Goal: Task Accomplishment & Management: Manage account settings

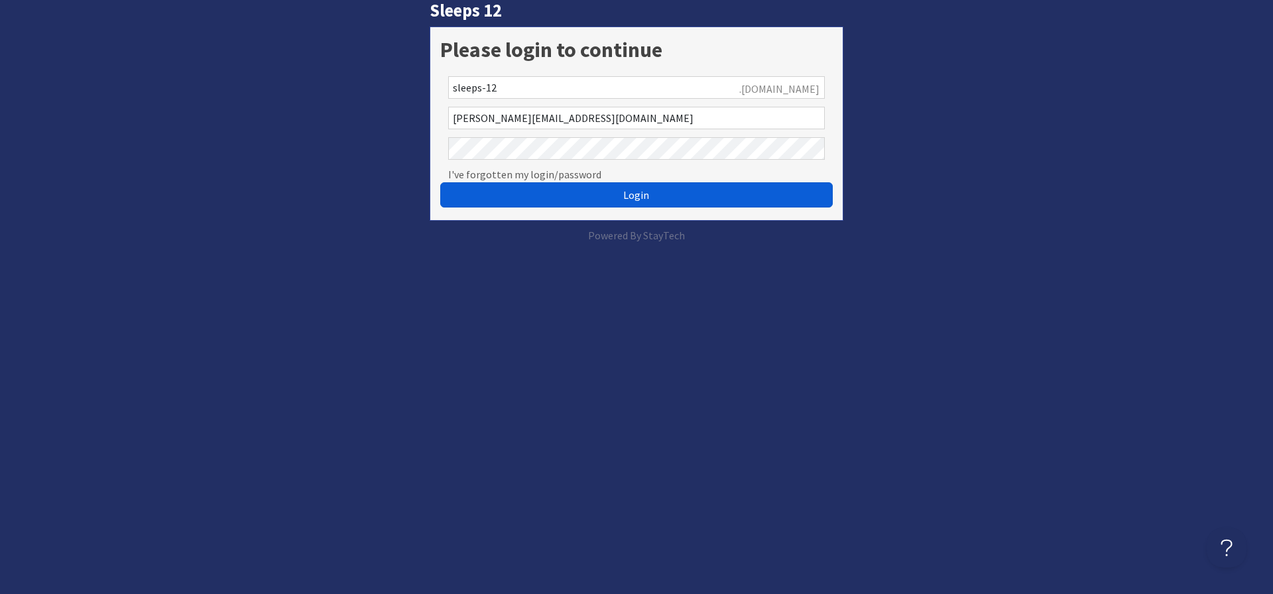
click at [512, 196] on button "Login" at bounding box center [636, 194] width 392 height 25
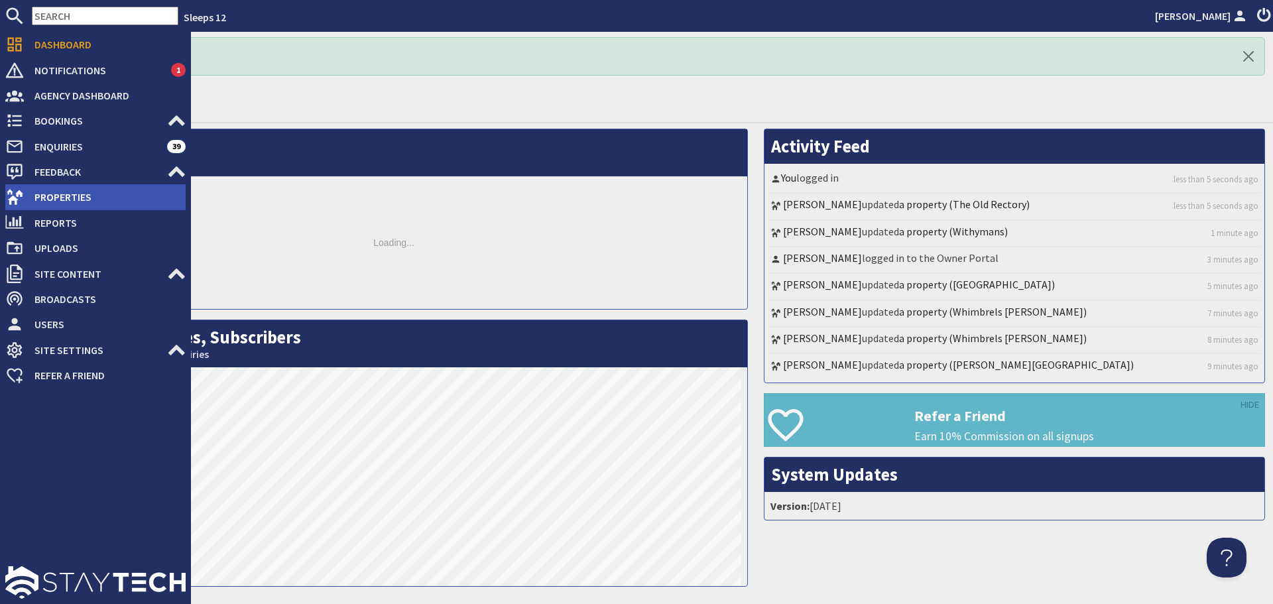
click at [30, 200] on span "Properties" at bounding box center [105, 196] width 162 height 21
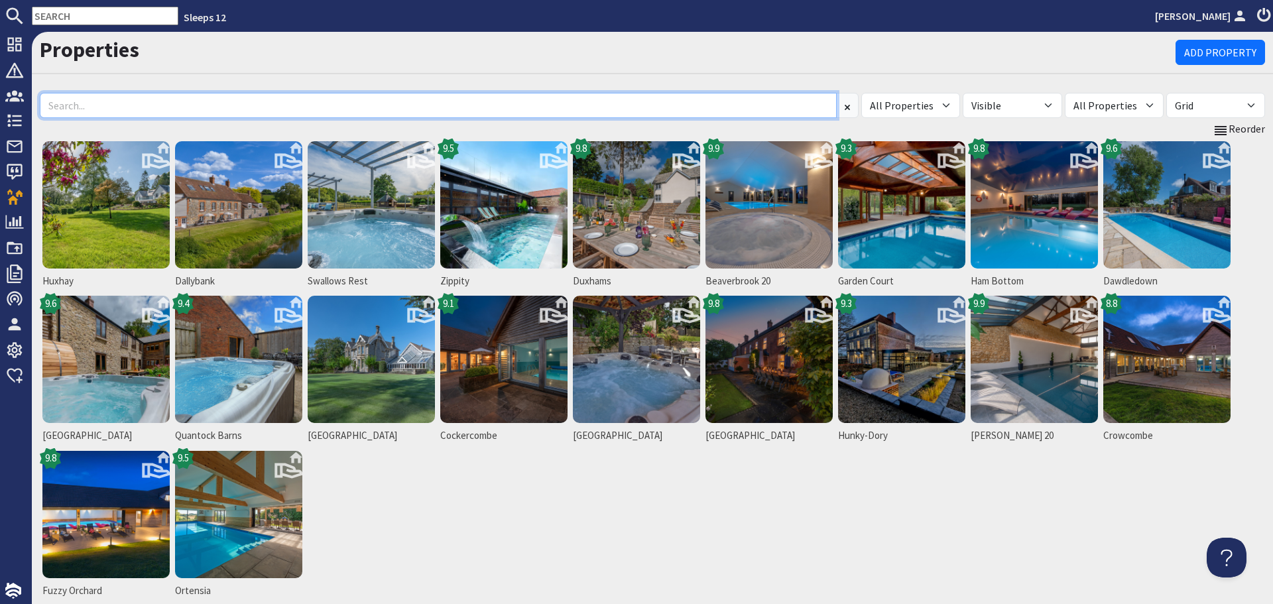
click at [226, 98] on input at bounding box center [438, 105] width 797 height 25
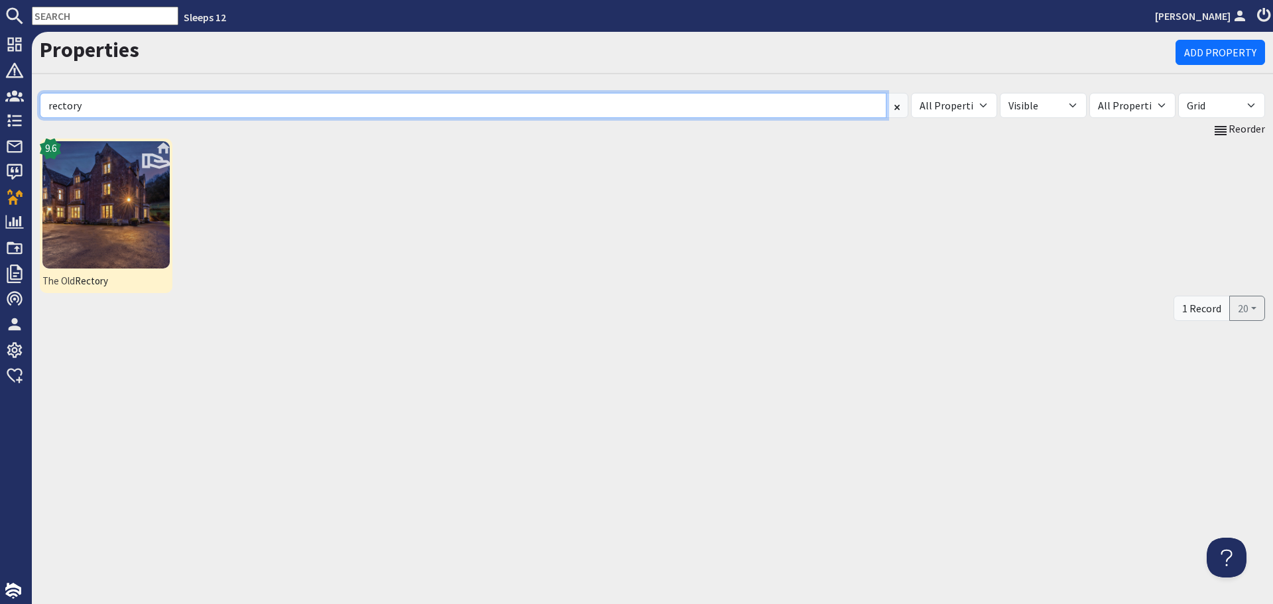
type input "rectory"
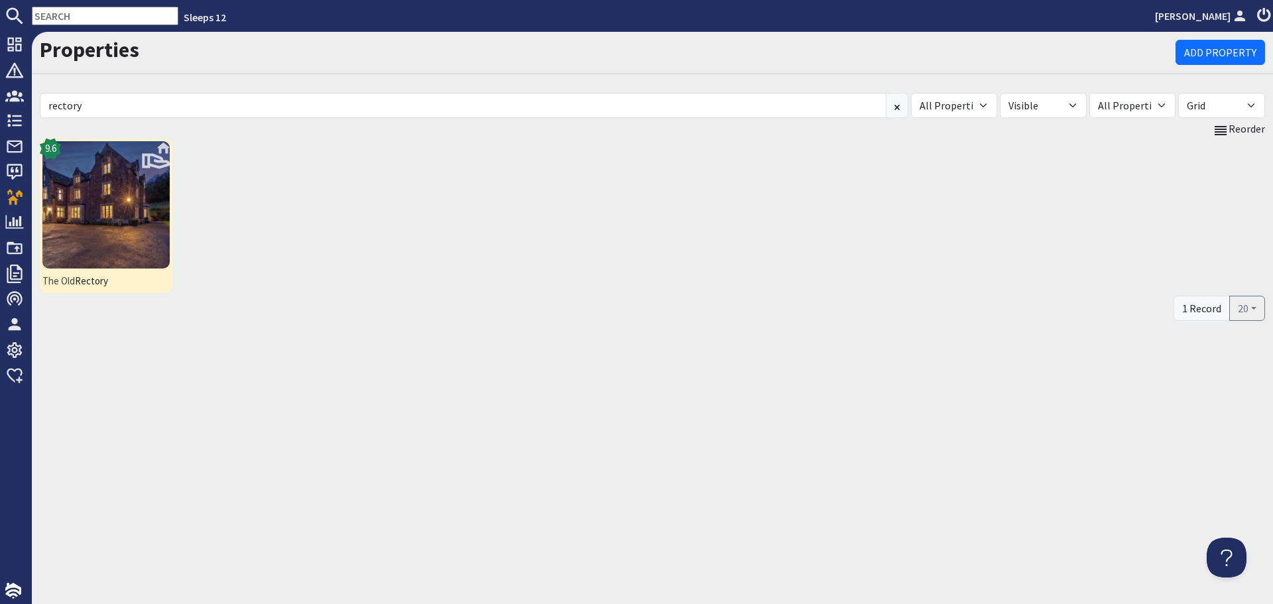
click at [92, 222] on img at bounding box center [105, 204] width 127 height 127
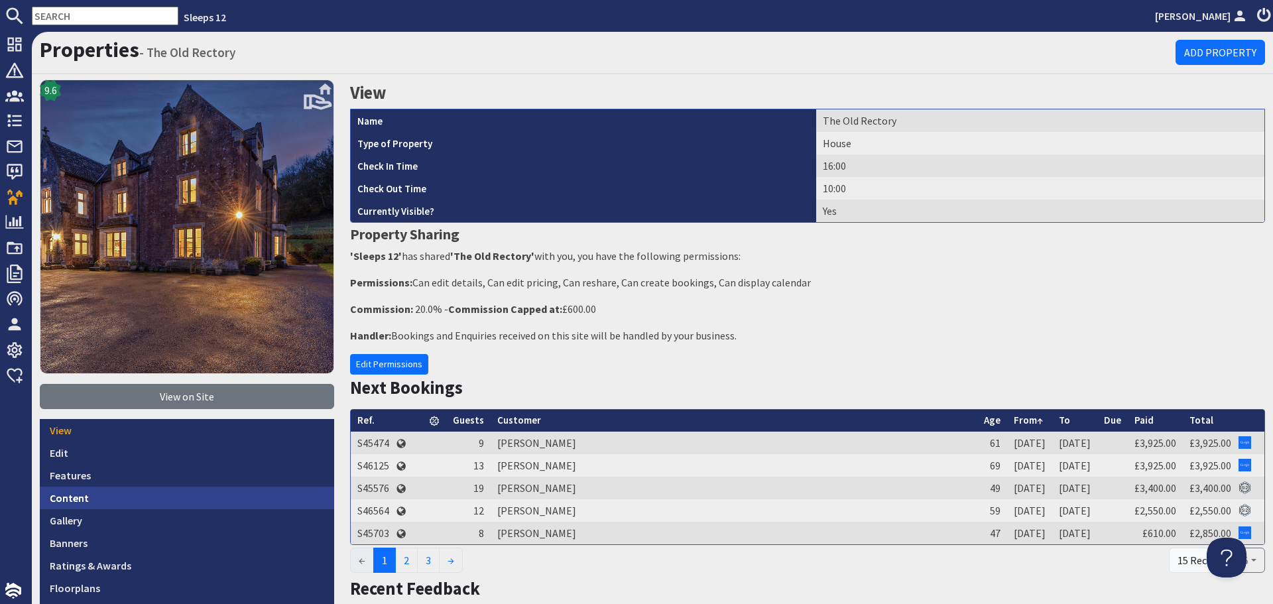
click at [148, 500] on link "Content" at bounding box center [187, 498] width 294 height 23
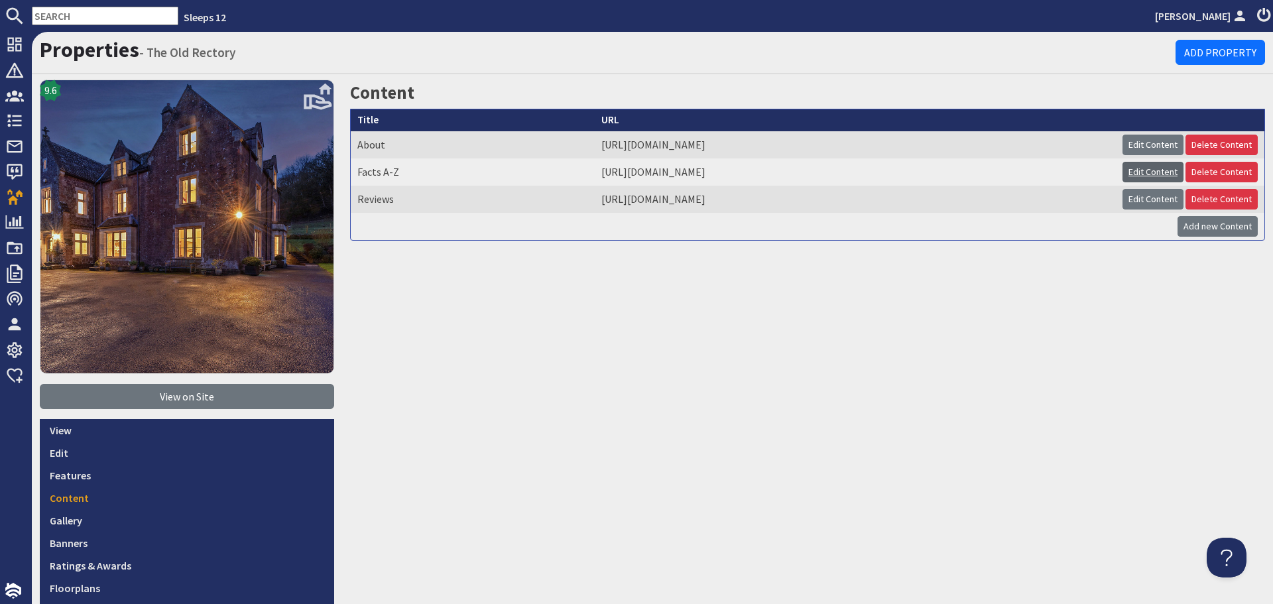
click at [1135, 172] on link "Edit Content" at bounding box center [1152, 172] width 61 height 21
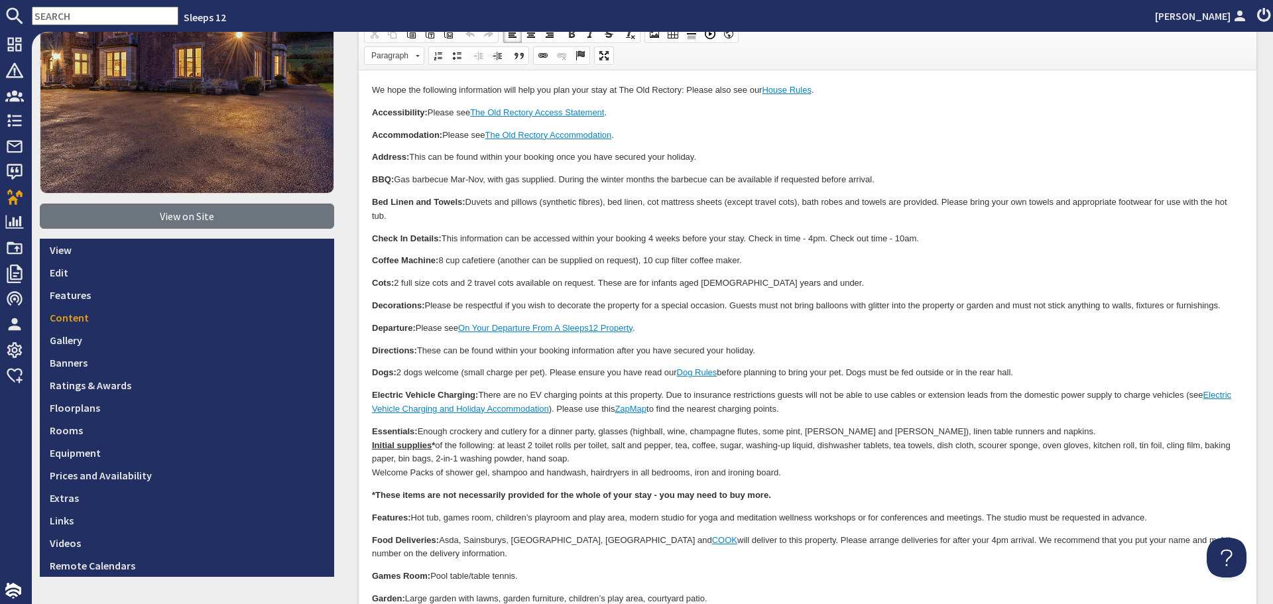
scroll to position [199, 0]
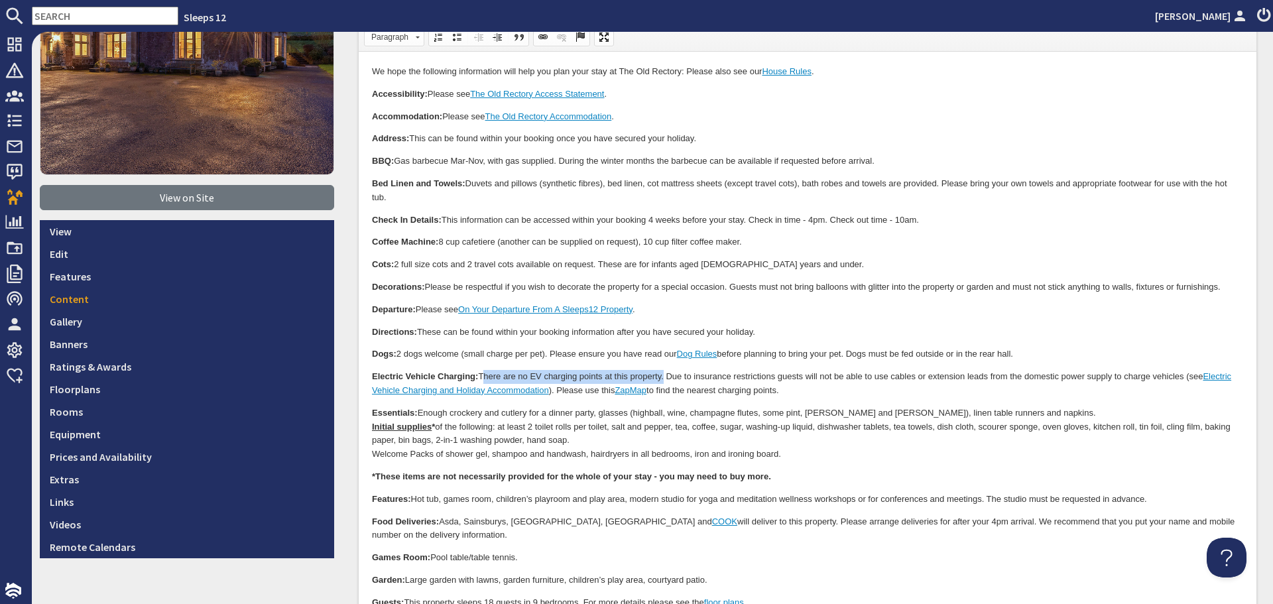
drag, startPoint x: 481, startPoint y: 378, endPoint x: 663, endPoint y: 370, distance: 183.1
click at [663, 370] on p "Electric Vehicle Charging: There are no EV charging points at this property. Du…" at bounding box center [807, 384] width 871 height 28
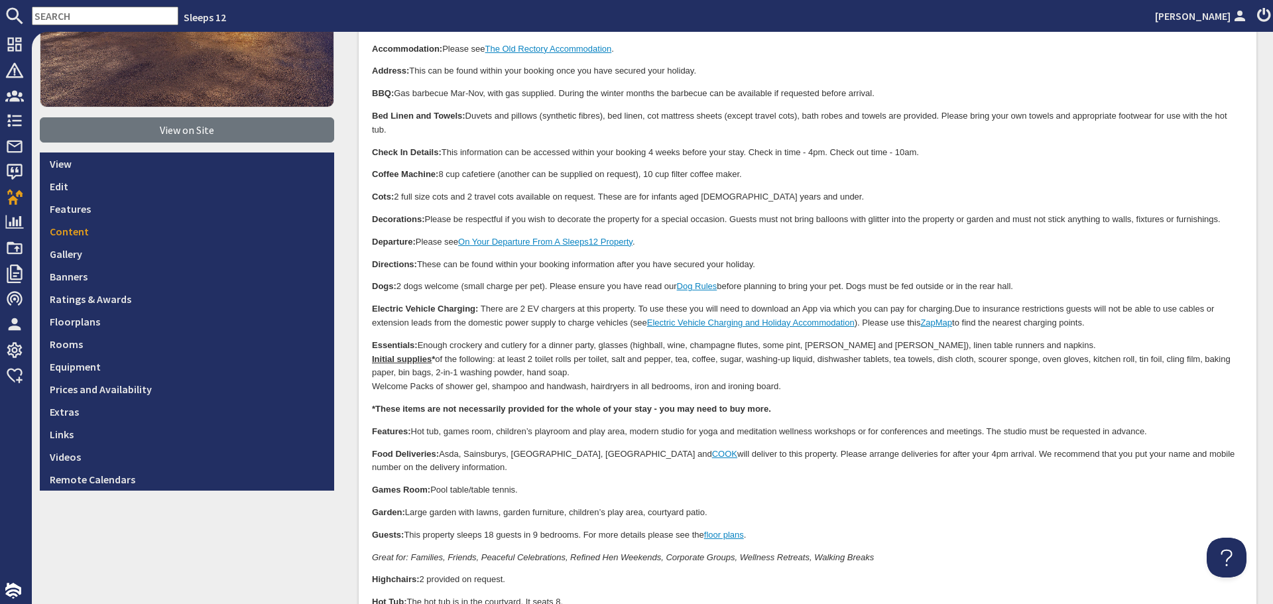
scroll to position [265, 0]
drag, startPoint x: 1109, startPoint y: 325, endPoint x: 864, endPoint y: 327, distance: 244.6
click at [864, 327] on p "Electric Vehicle Charging: There are 2 EV chargers at this property. To use the…" at bounding box center [807, 318] width 871 height 28
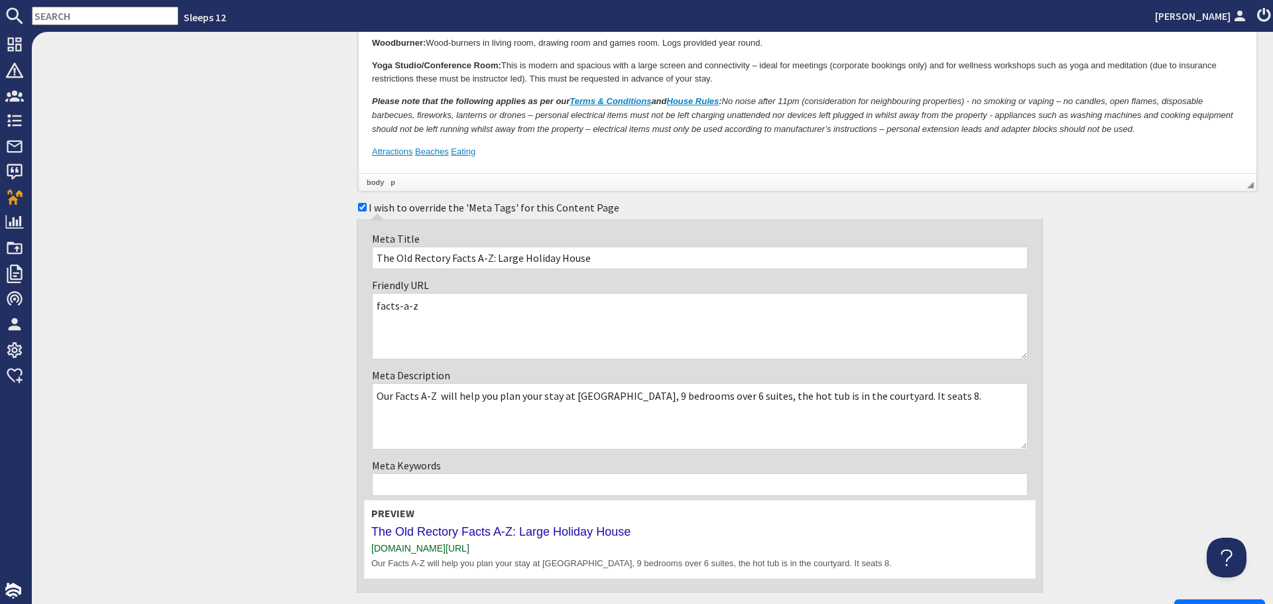
scroll to position [1157, 0]
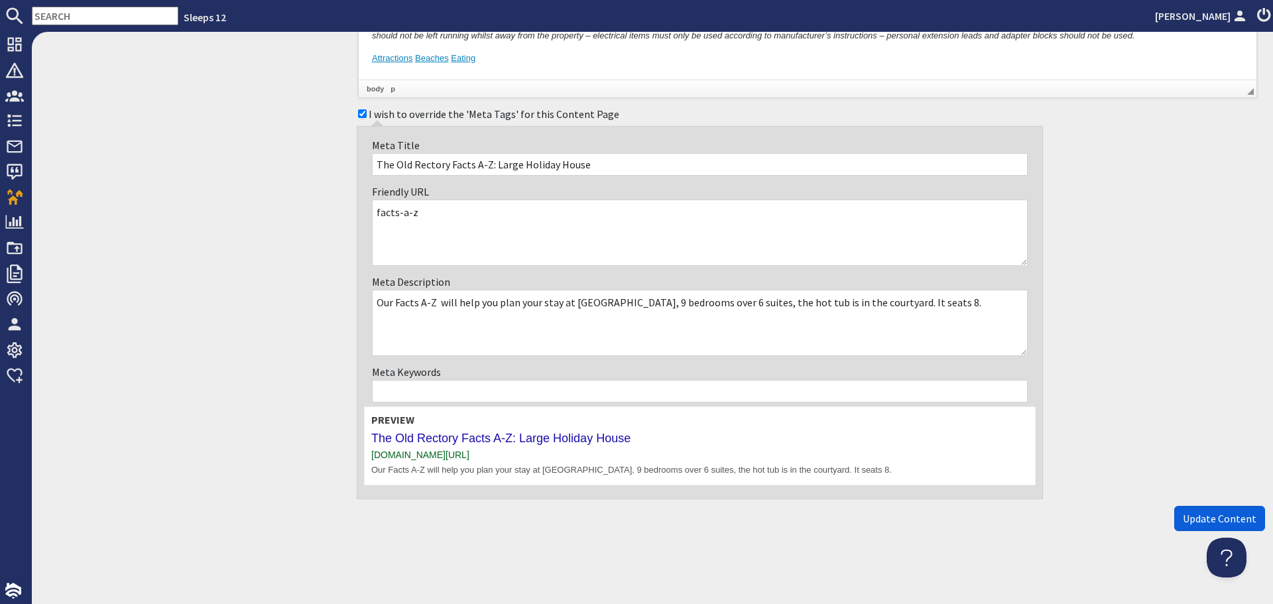
click at [1174, 513] on button "Update Content" at bounding box center [1219, 518] width 91 height 25
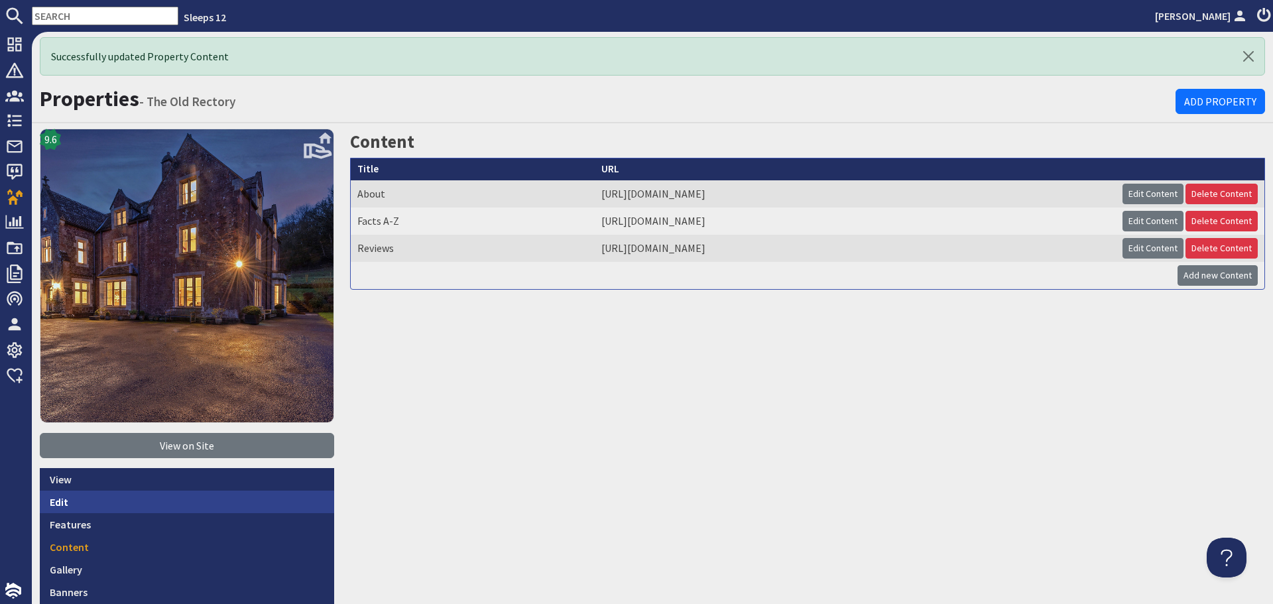
drag, startPoint x: 119, startPoint y: 505, endPoint x: 135, endPoint y: 494, distance: 19.5
click at [119, 505] on link "Edit" at bounding box center [187, 501] width 294 height 23
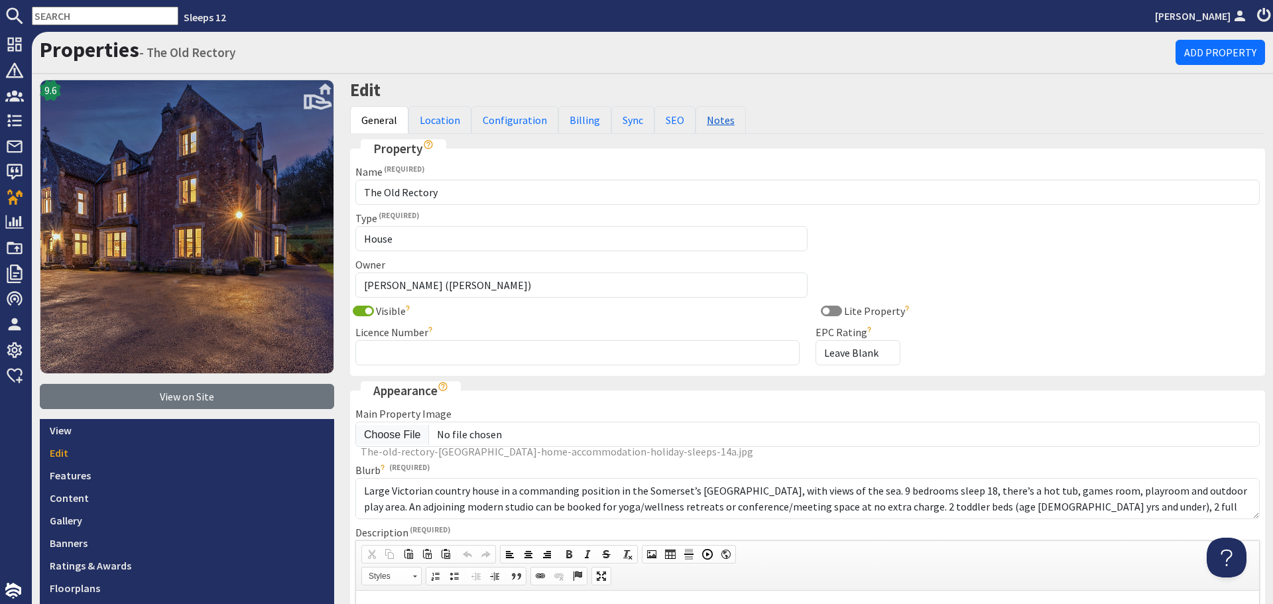
click at [705, 121] on link "Notes" at bounding box center [720, 120] width 50 height 28
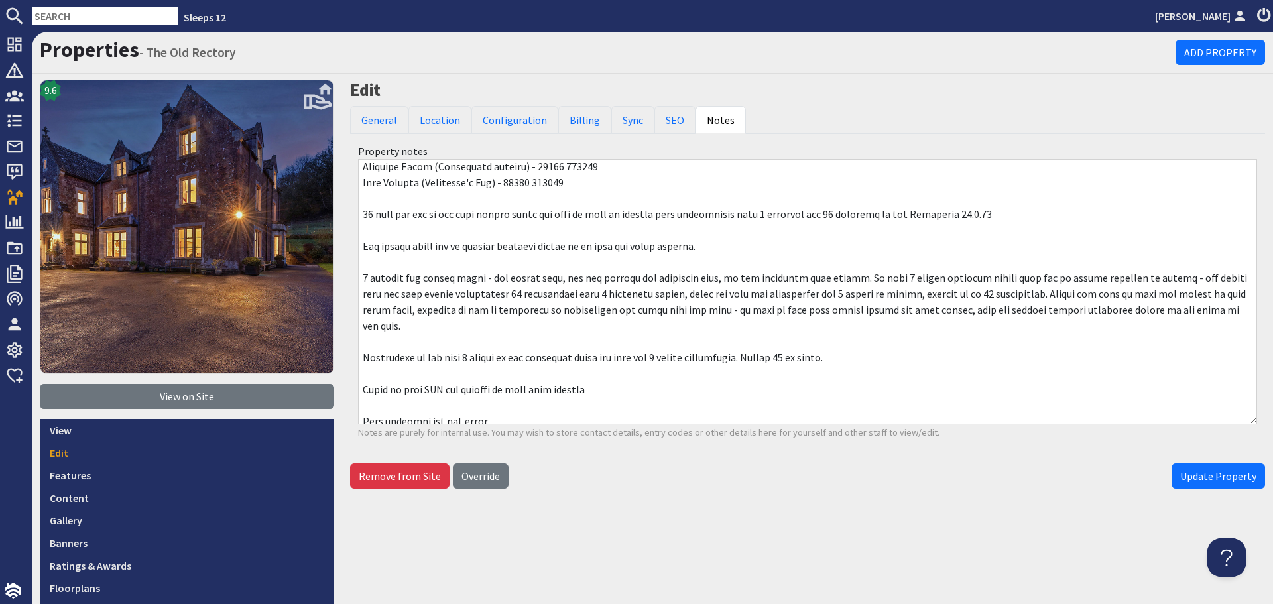
scroll to position [66, 0]
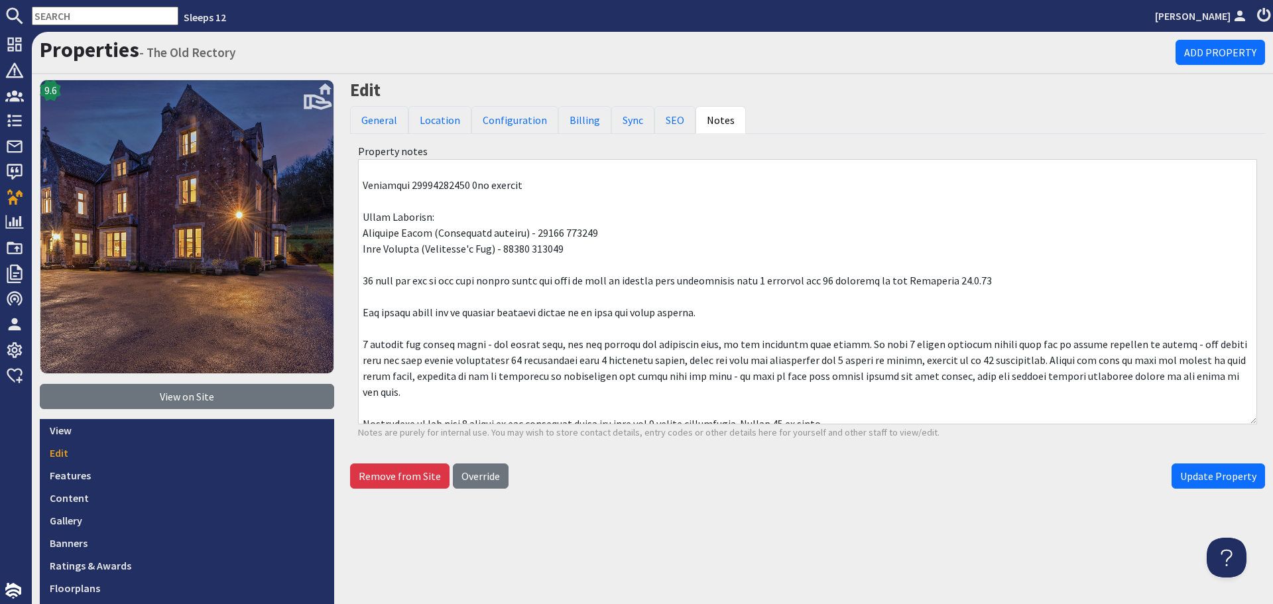
click at [1027, 287] on textarea at bounding box center [807, 291] width 899 height 265
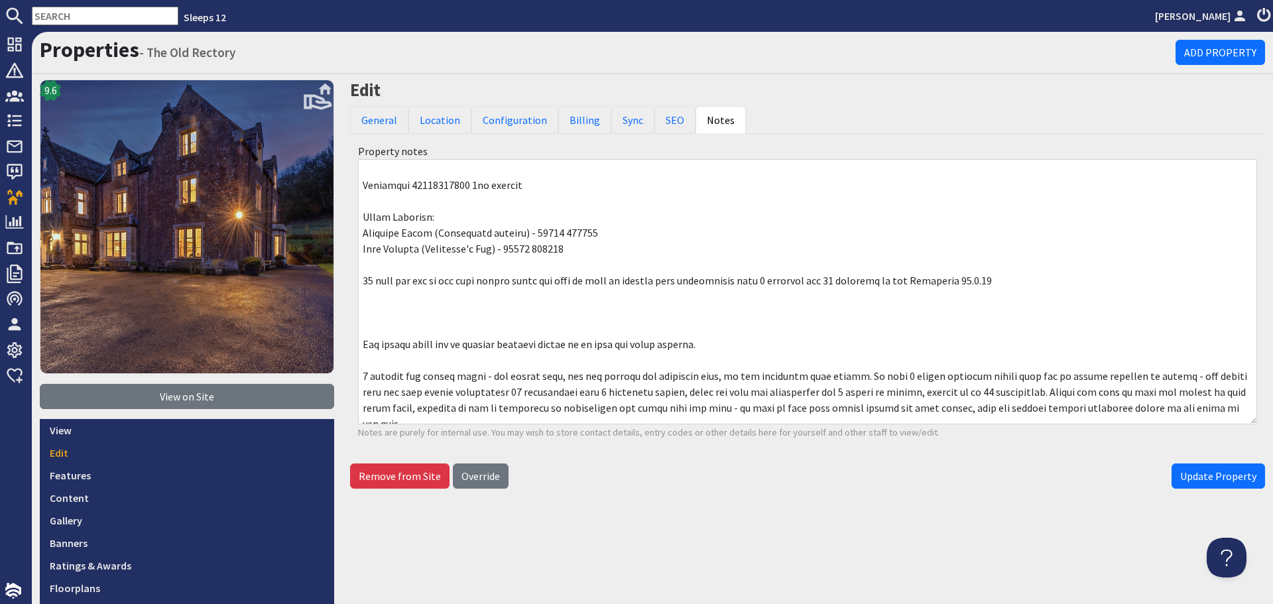
paste textarea "EV charging - from late [DATE] - there are 2 chargers, guests will need to down…"
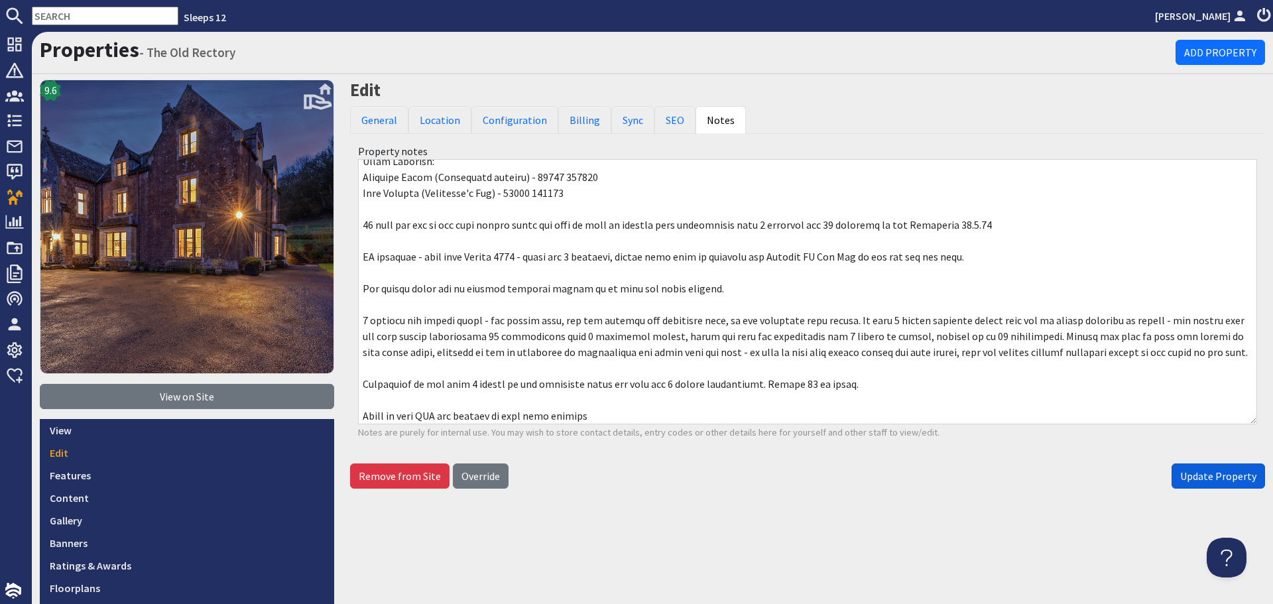
scroll to position [199, 0]
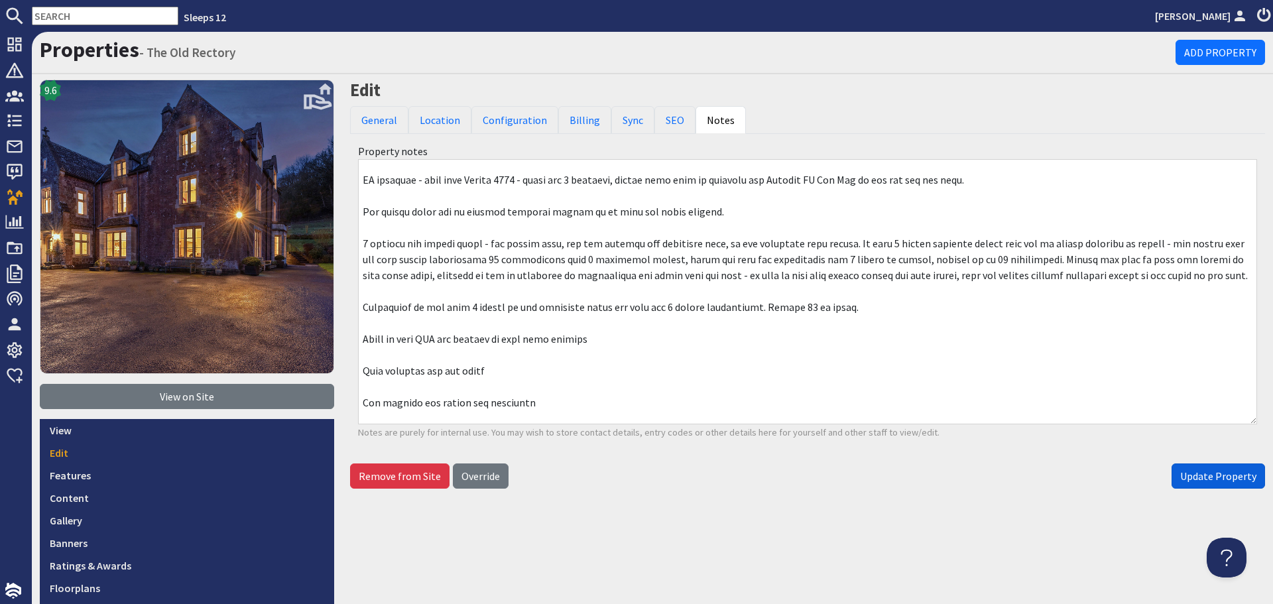
type textarea "Email to use: [EMAIL_ADDRESS][DOMAIN_NAME] [PERSON_NAME] [PERSON_NAME][EMAIL_AD…"
click at [1198, 477] on span "Update Property" at bounding box center [1218, 475] width 76 height 13
